Goal: Use online tool/utility: Use online tool/utility

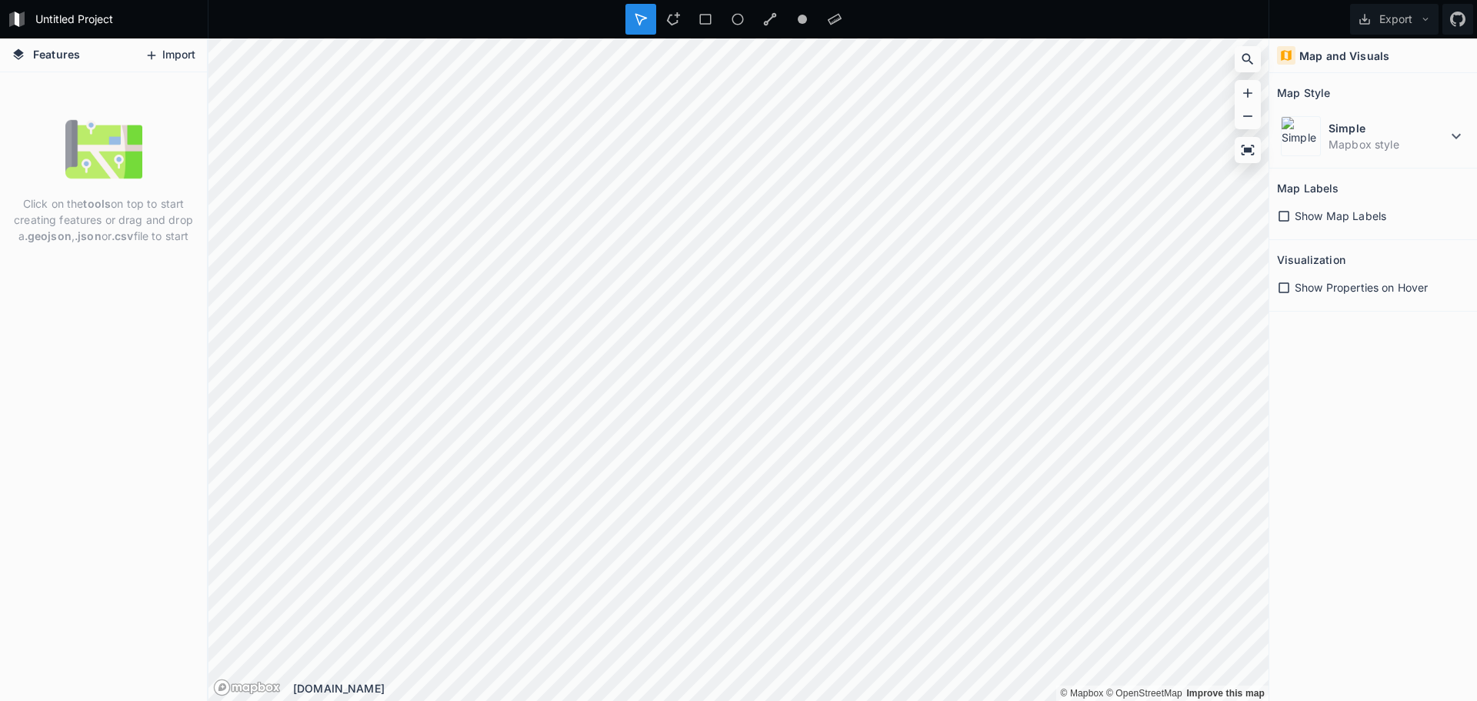
click at [148, 59] on icon at bounding box center [152, 55] width 14 height 14
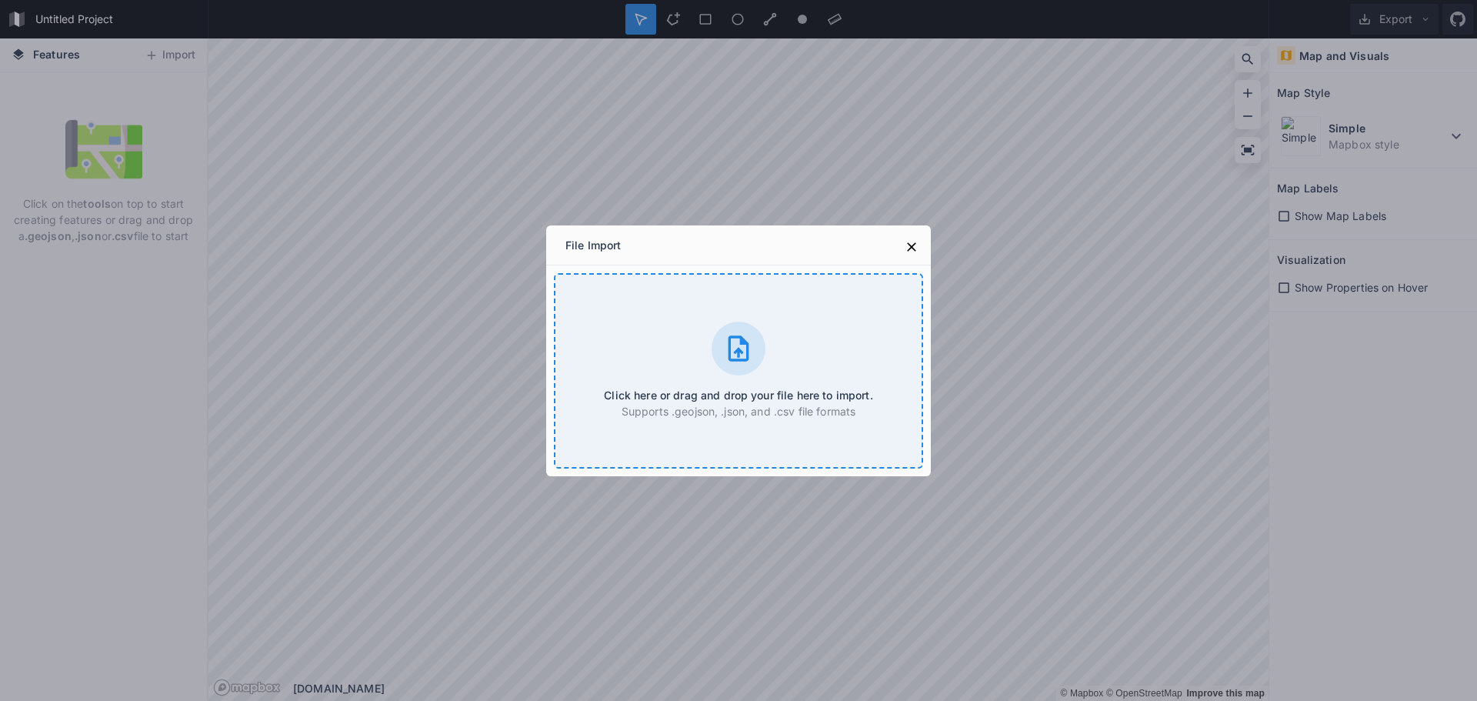
click at [779, 378] on div "Click here or drag and drop your file here to import. Supports .geojson, .json,…" at bounding box center [738, 370] width 369 height 195
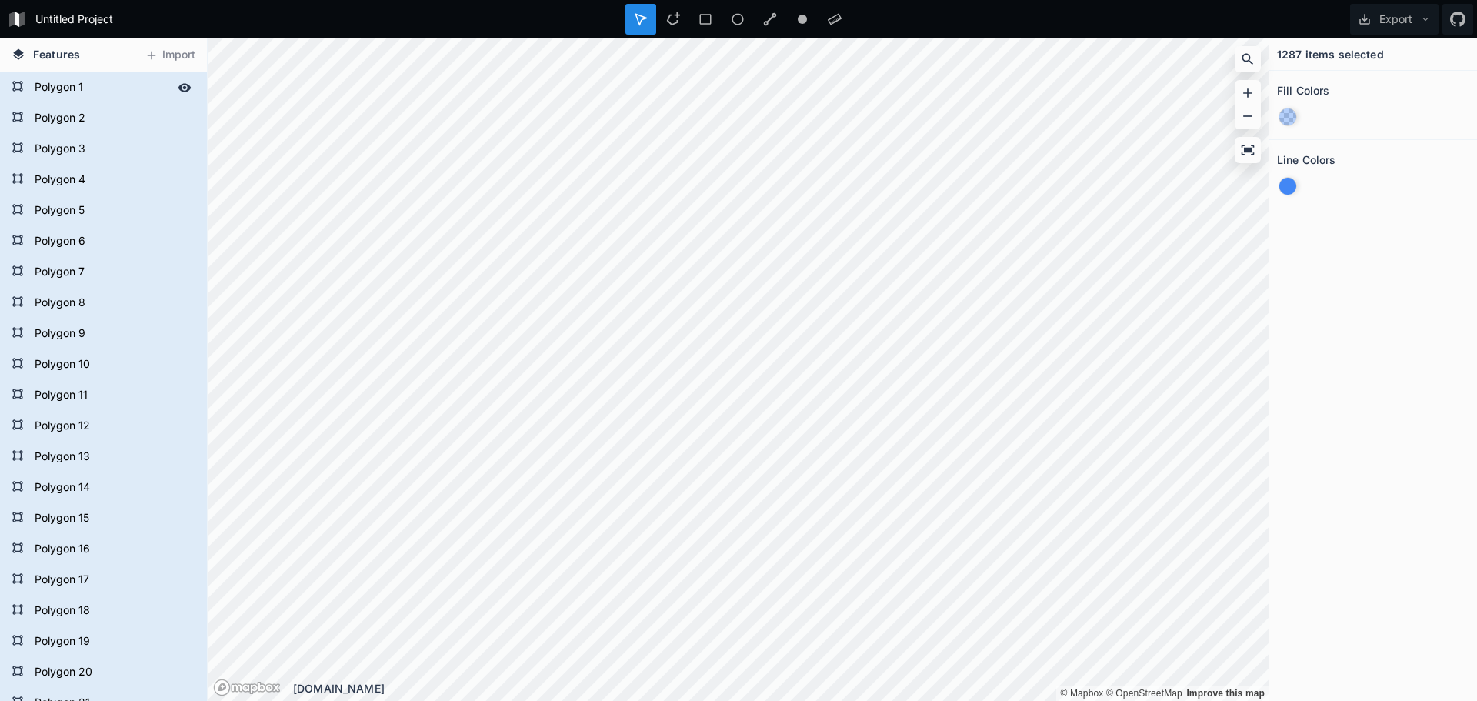
click at [65, 84] on form "Polygon 1" at bounding box center [102, 87] width 144 height 23
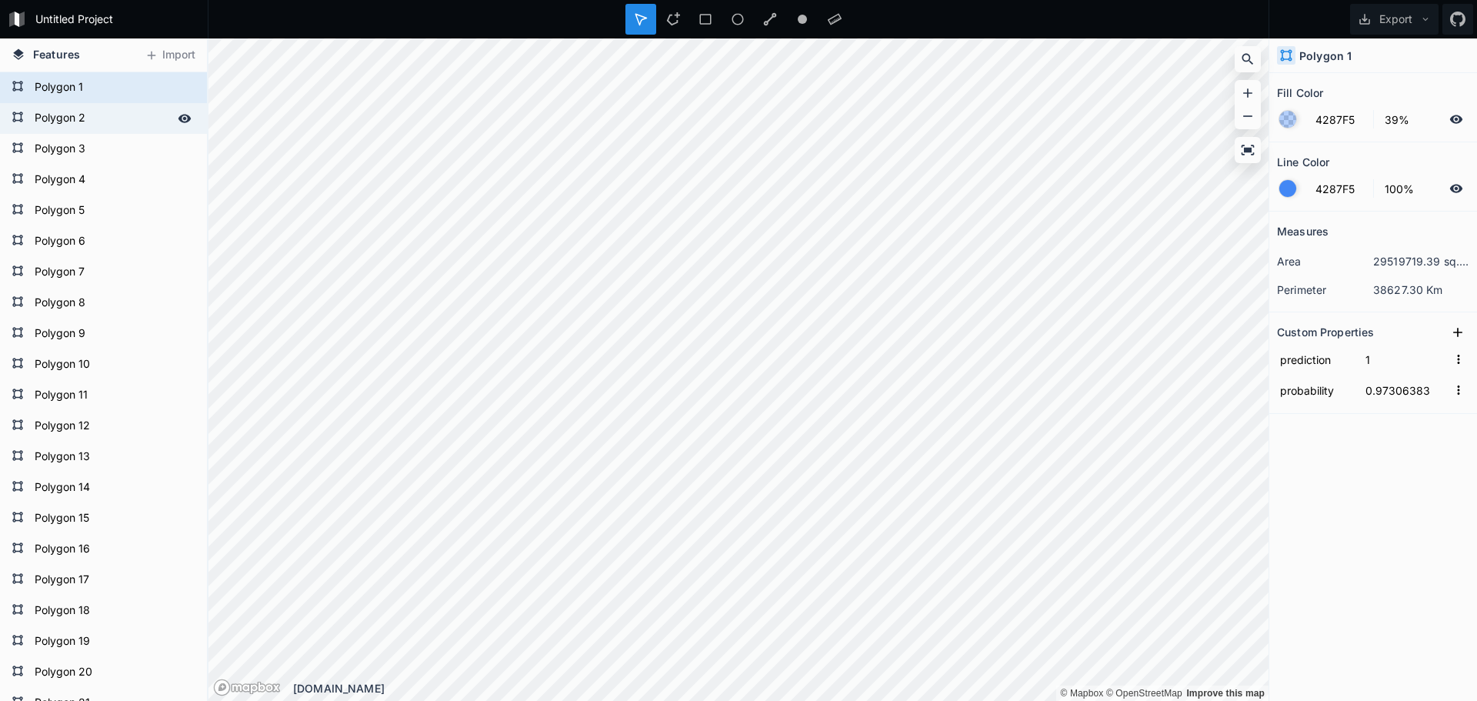
click at [73, 108] on form "Polygon 2" at bounding box center [102, 118] width 144 height 23
type input "0.95005745"
click at [178, 118] on icon at bounding box center [184, 118] width 13 height 8
click at [178, 117] on icon at bounding box center [184, 118] width 12 height 11
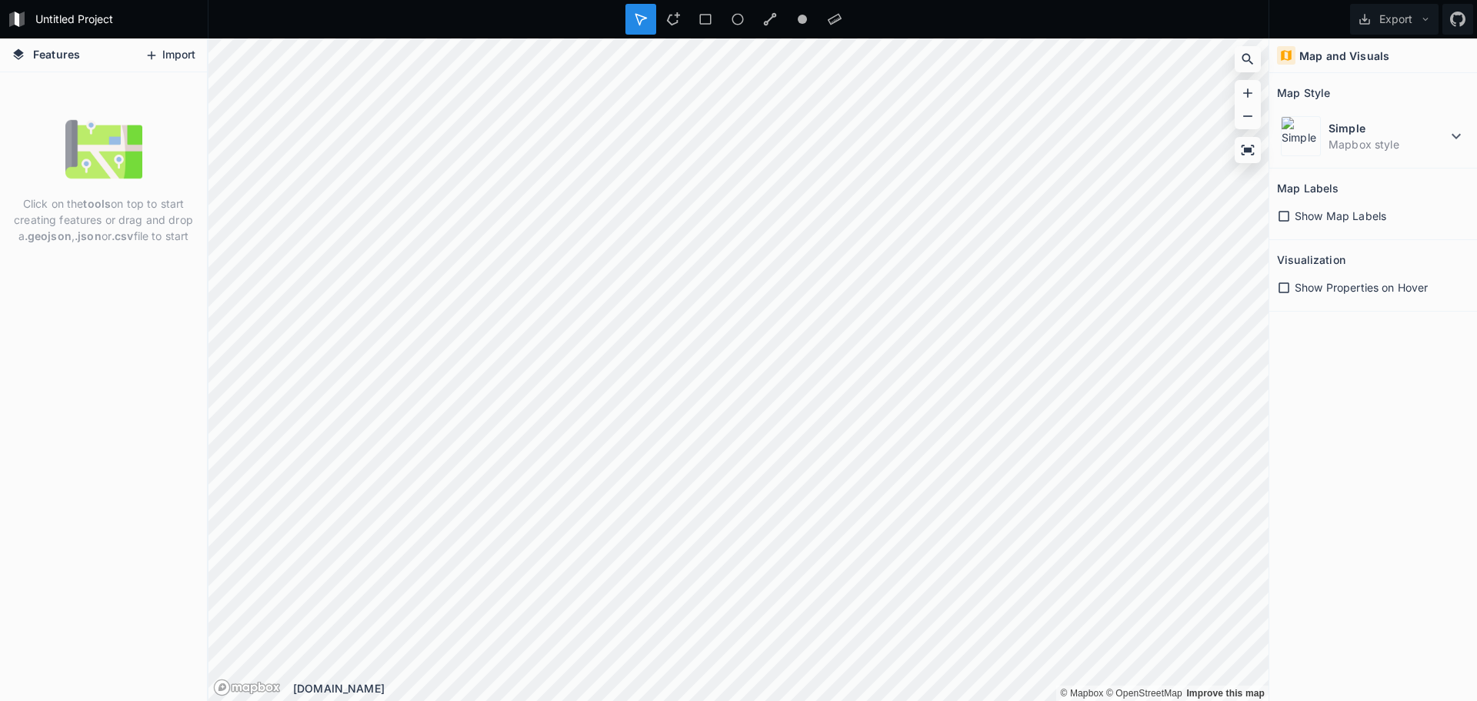
click at [152, 61] on icon at bounding box center [152, 55] width 14 height 14
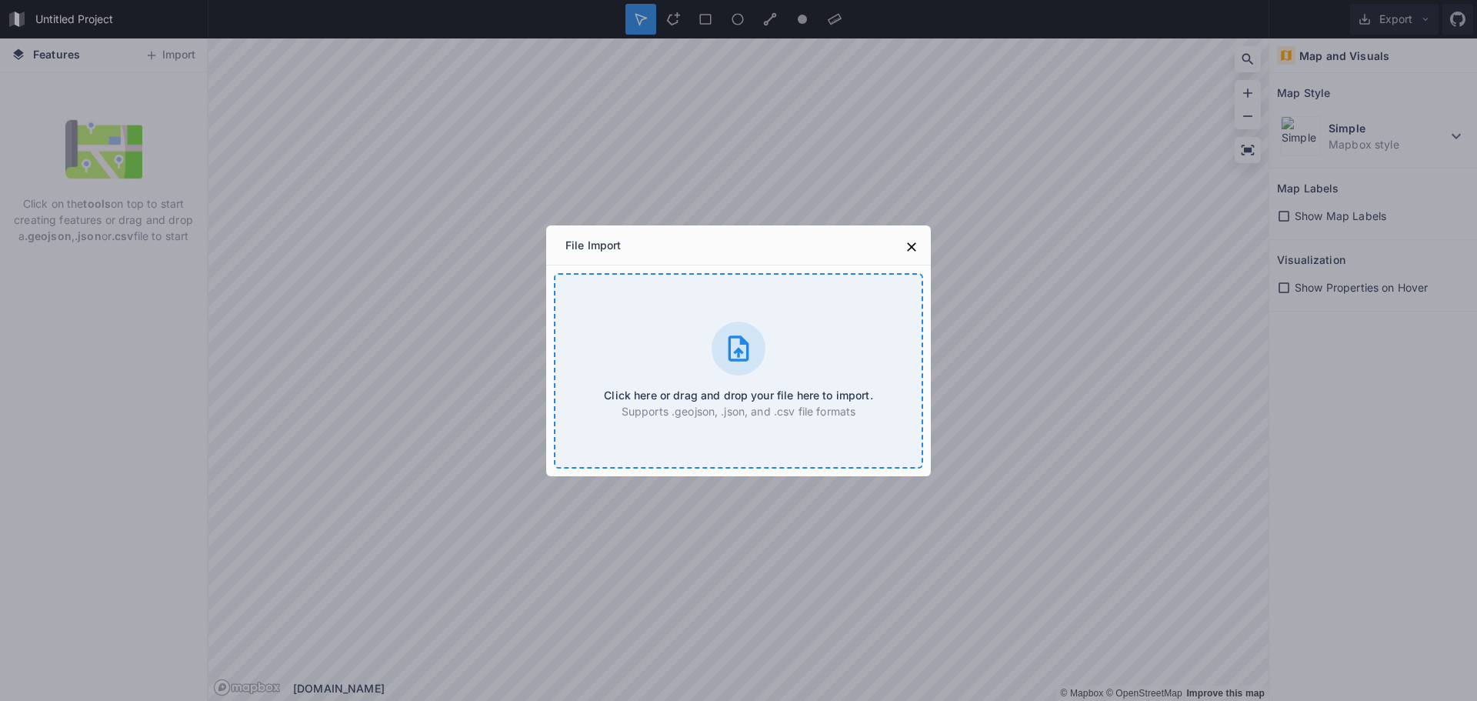
click at [692, 324] on div "Click here or drag and drop your file here to import. Supports .geojson, .json,…" at bounding box center [738, 370] width 369 height 195
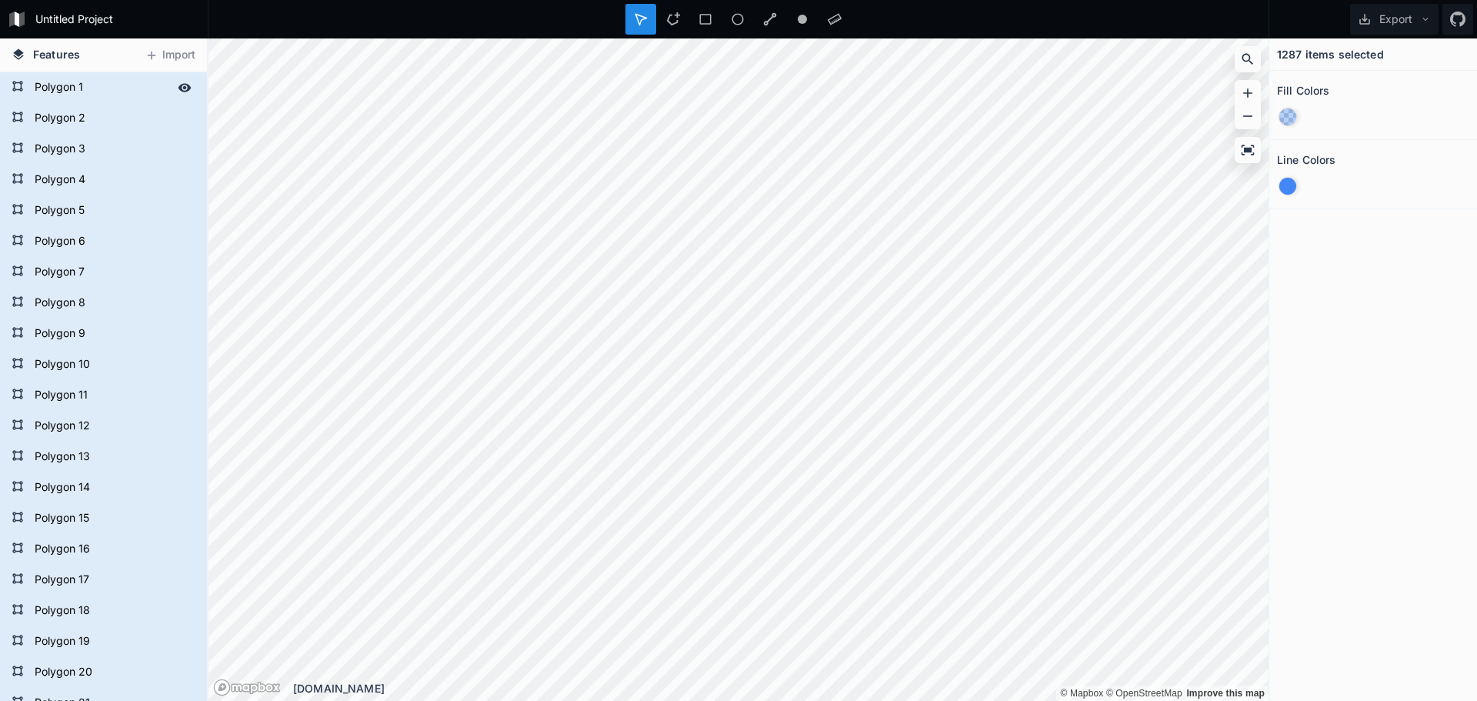
click at [112, 83] on form "Polygon 1" at bounding box center [102, 87] width 144 height 23
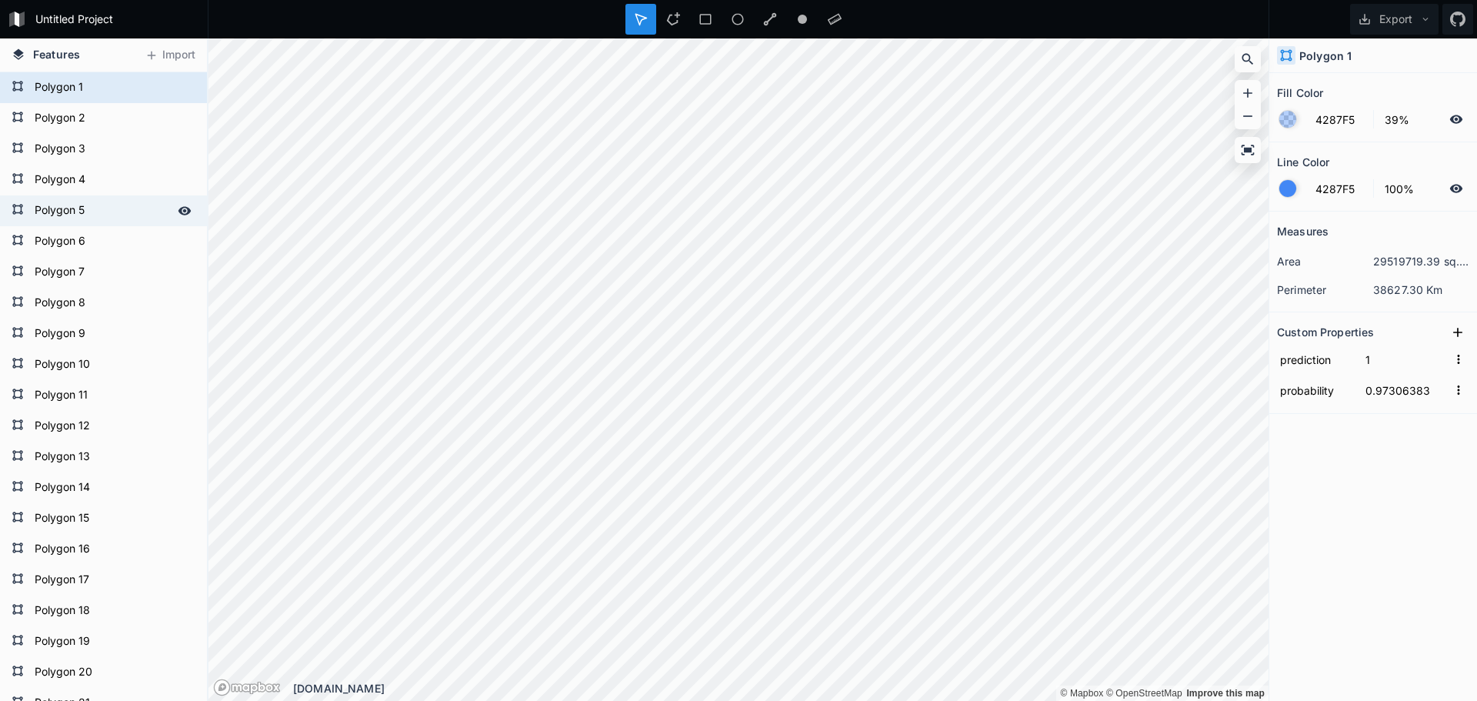
click at [61, 208] on form "Polygon 5" at bounding box center [102, 210] width 144 height 23
type input "0.41530746"
